Goal: Task Accomplishment & Management: Use online tool/utility

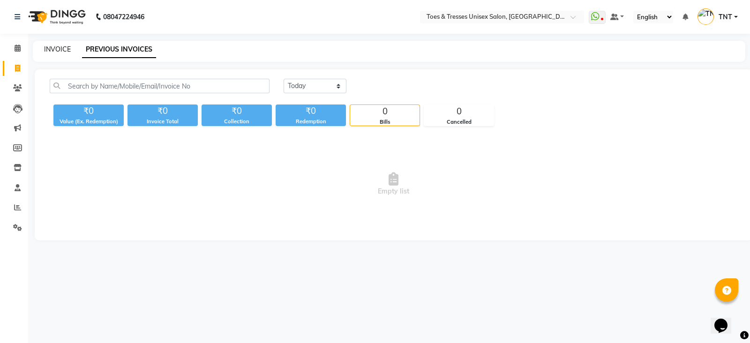
click at [61, 49] on link "INVOICE" at bounding box center [57, 49] width 27 height 8
select select "3950"
select select "service"
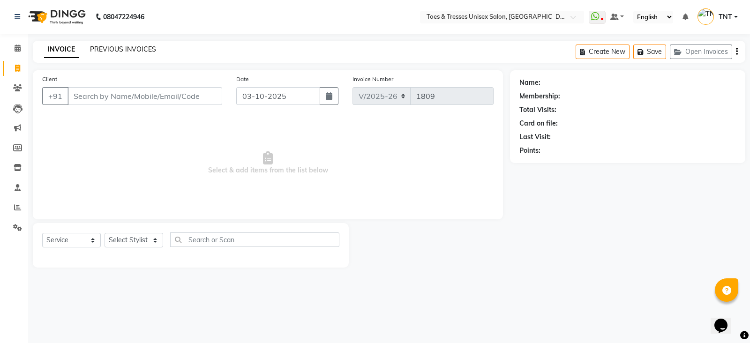
click at [126, 48] on link "PREVIOUS INVOICES" at bounding box center [123, 49] width 66 height 8
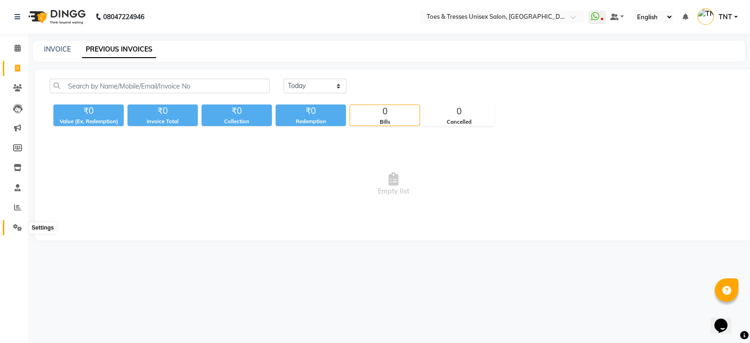
click at [15, 227] on icon at bounding box center [17, 227] width 9 height 7
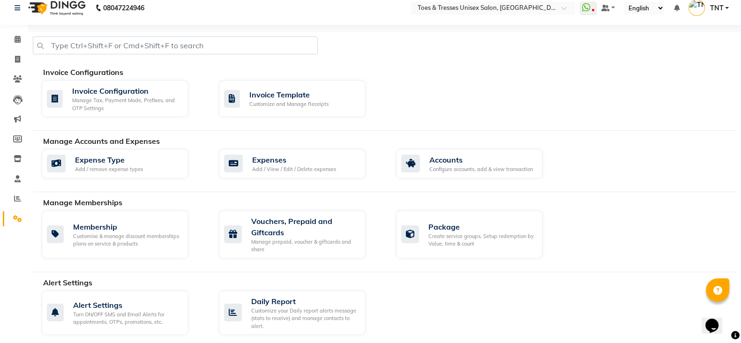
scroll to position [8, 0]
click at [22, 63] on span at bounding box center [17, 60] width 16 height 11
select select "service"
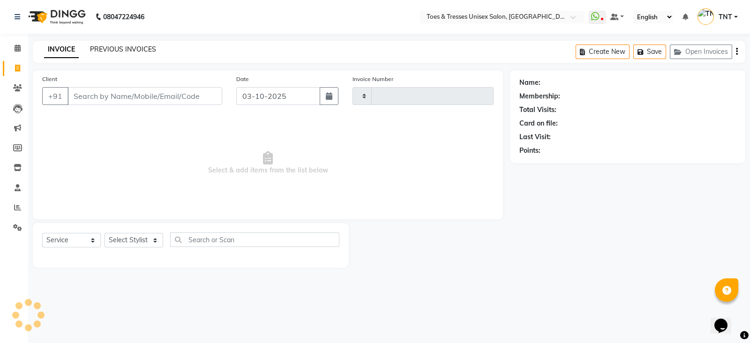
type input "1809"
select select "3950"
click at [141, 47] on link "PREVIOUS INVOICES" at bounding box center [123, 49] width 66 height 8
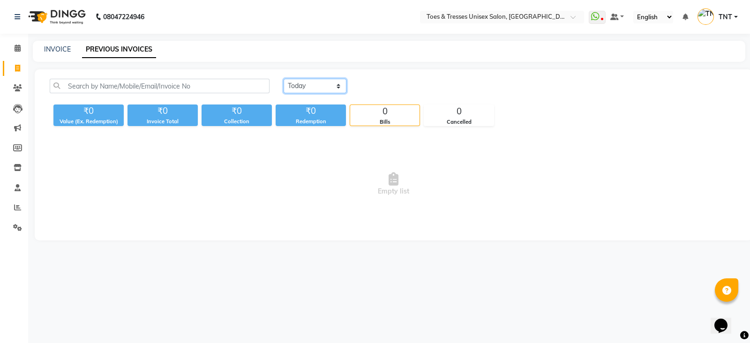
click at [322, 88] on select "[DATE] [DATE] Custom Range" at bounding box center [315, 86] width 63 height 15
select select "[DATE]"
click at [284, 79] on select "[DATE] [DATE] Custom Range" at bounding box center [315, 86] width 63 height 15
